Goal: Task Accomplishment & Management: Manage account settings

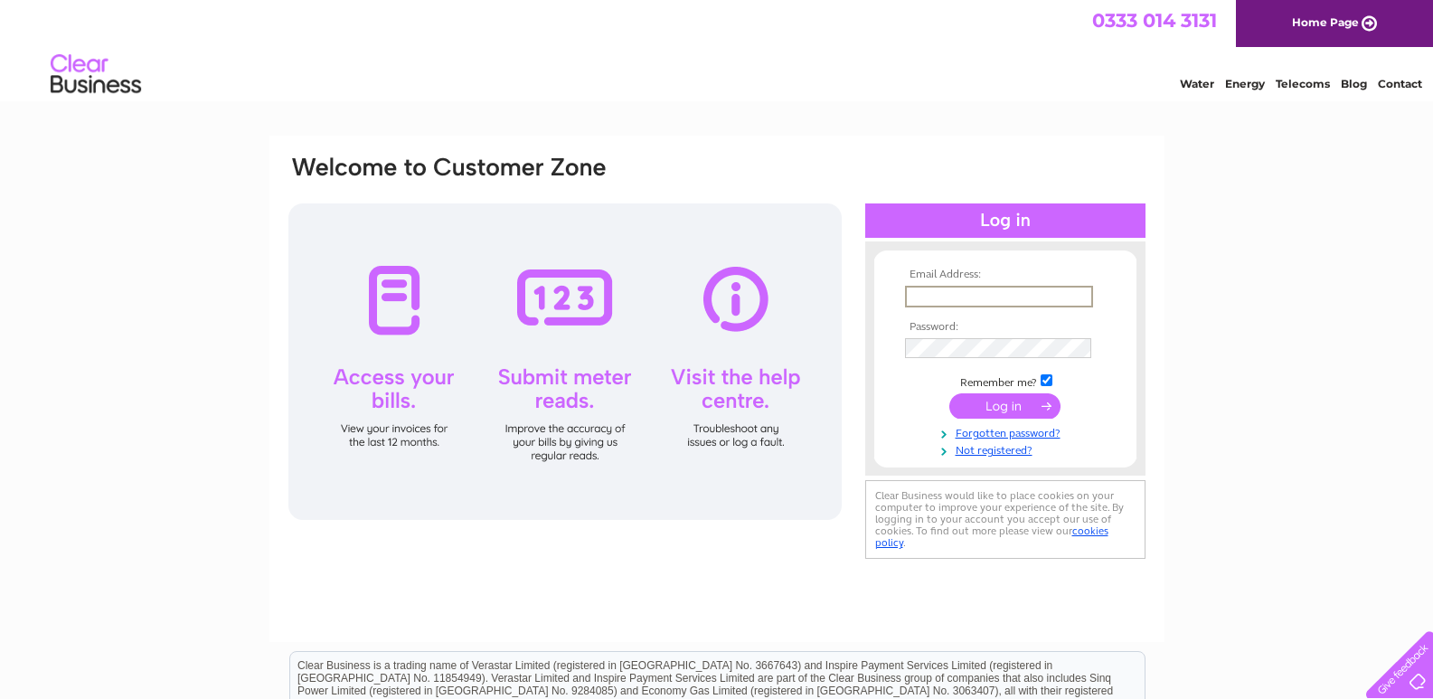
click at [984, 298] on input "text" at bounding box center [999, 297] width 188 height 22
type input "[PERSON_NAME][EMAIL_ADDRESS][PERSON_NAME][DOMAIN_NAME]"
click at [949, 393] on input "submit" at bounding box center [1004, 405] width 111 height 25
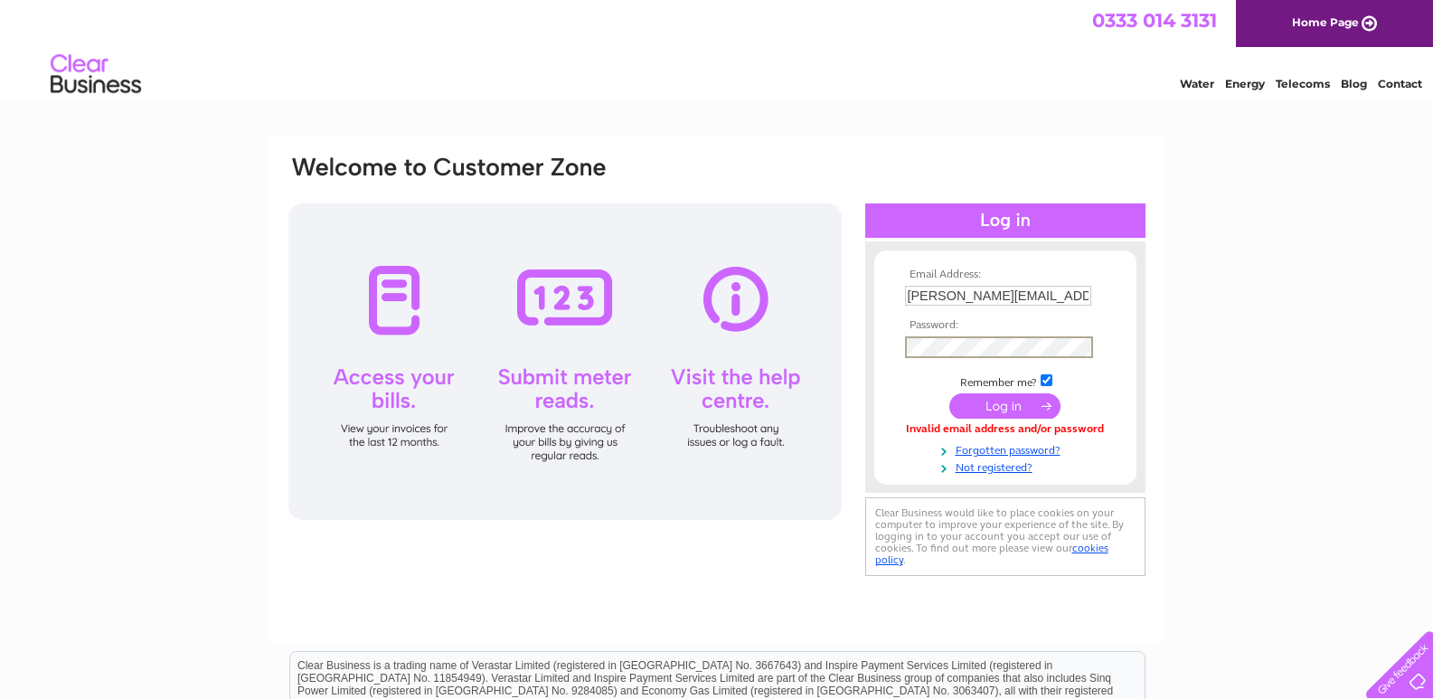
click at [949, 393] on input "submit" at bounding box center [1004, 405] width 111 height 25
